Goal: Find specific page/section: Find specific page/section

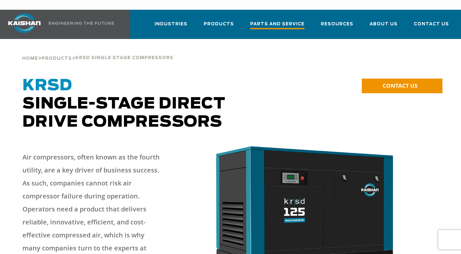
click at [276, 20] on span "Parts and Service" at bounding box center [277, 24] width 54 height 9
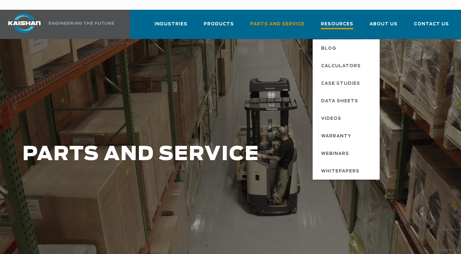
click at [345, 16] on link "Resources" at bounding box center [337, 27] width 33 height 23
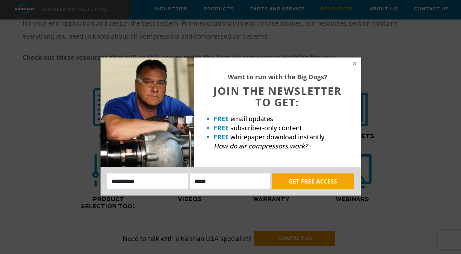
scroll to position [455, 0]
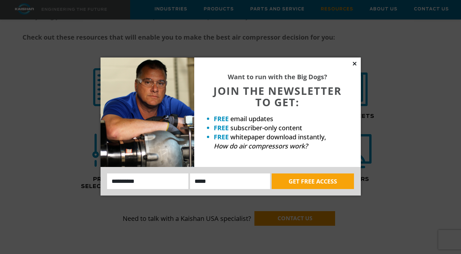
click at [353, 65] on icon at bounding box center [355, 64] width 4 height 4
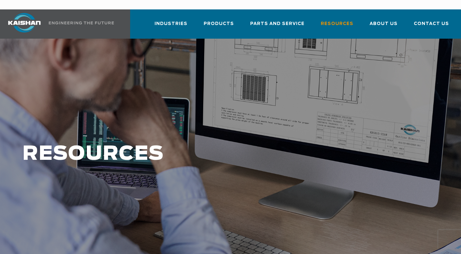
scroll to position [0, 0]
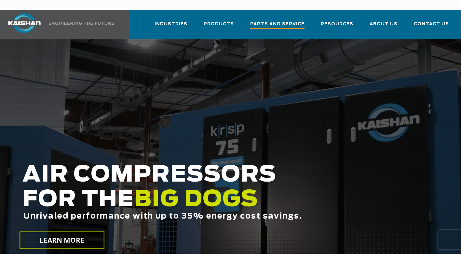
click at [294, 20] on span "Parts and Service" at bounding box center [277, 24] width 54 height 9
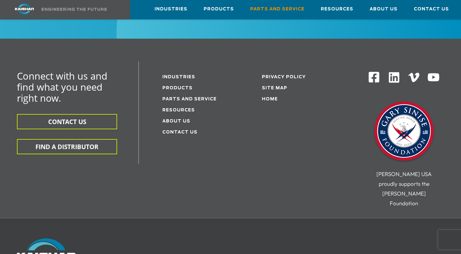
scroll to position [846, 0]
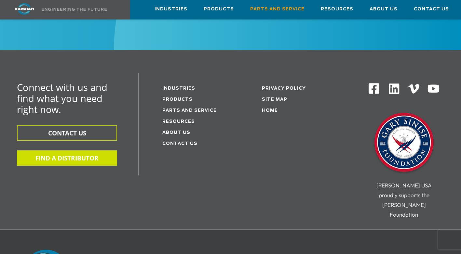
click at [68, 151] on button "FIND A DISTRIBUTOR" at bounding box center [67, 158] width 100 height 15
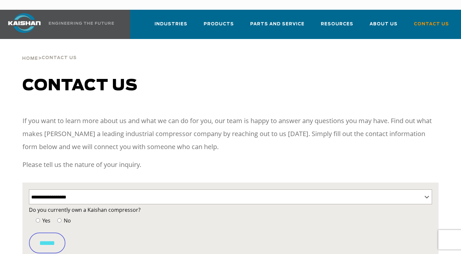
select select "**********"
